Goal: Information Seeking & Learning: Learn about a topic

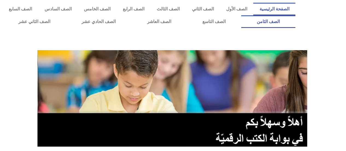
click at [242, 15] on link "الصف الثامن" at bounding box center [269, 21] width 54 height 13
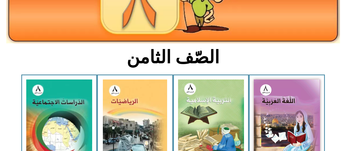
scroll to position [96, 0]
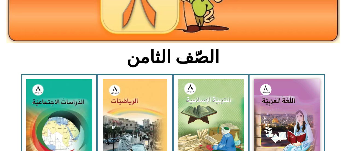
click at [269, 110] on img at bounding box center [287, 120] width 66 height 82
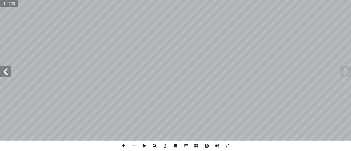
click at [7, 72] on span at bounding box center [5, 71] width 11 height 11
click at [8, 71] on span at bounding box center [5, 71] width 11 height 11
click at [8, 70] on span at bounding box center [5, 71] width 11 height 11
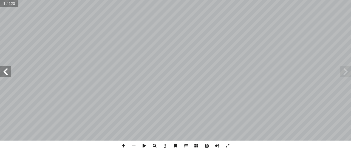
click at [9, 70] on span at bounding box center [5, 71] width 11 height 11
click at [9, 71] on span at bounding box center [5, 71] width 11 height 11
click at [10, 71] on span at bounding box center [5, 71] width 11 height 11
click at [11, 72] on span at bounding box center [5, 71] width 11 height 11
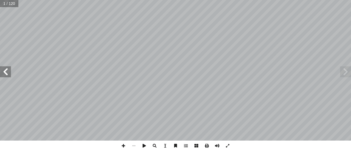
click at [11, 72] on span at bounding box center [5, 71] width 11 height 11
click at [10, 71] on span at bounding box center [5, 71] width 11 height 11
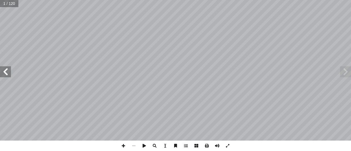
click at [10, 71] on span at bounding box center [5, 71] width 11 height 11
click at [11, 71] on span at bounding box center [5, 71] width 11 height 11
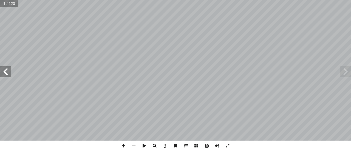
click at [11, 71] on span at bounding box center [5, 71] width 11 height 11
click at [8, 70] on span at bounding box center [5, 71] width 11 height 11
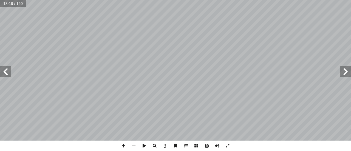
click at [7, 70] on span at bounding box center [5, 71] width 11 height 11
click at [8, 70] on span at bounding box center [5, 71] width 11 height 11
click at [6, 70] on span at bounding box center [5, 71] width 11 height 11
click at [6, 71] on span at bounding box center [5, 71] width 11 height 11
click at [6, 70] on span at bounding box center [5, 71] width 11 height 11
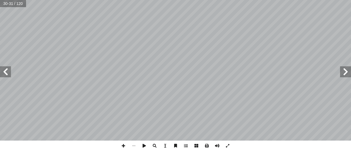
click at [6, 71] on span at bounding box center [5, 71] width 11 height 11
